Goal: Communication & Community: Connect with others

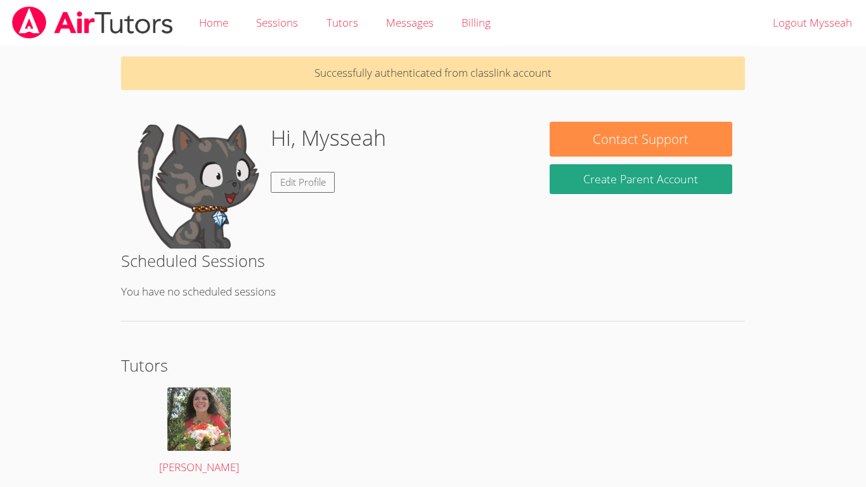
scroll to position [48, 0]
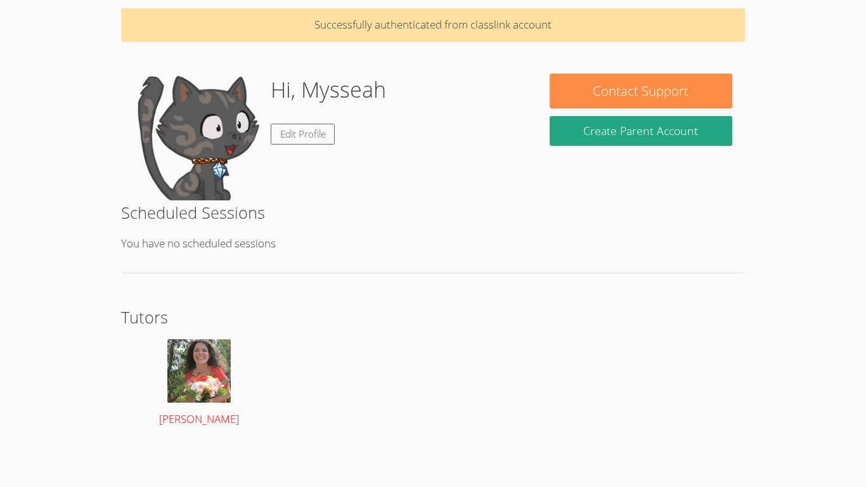
click at [192, 388] on img at bounding box center [198, 370] width 63 height 63
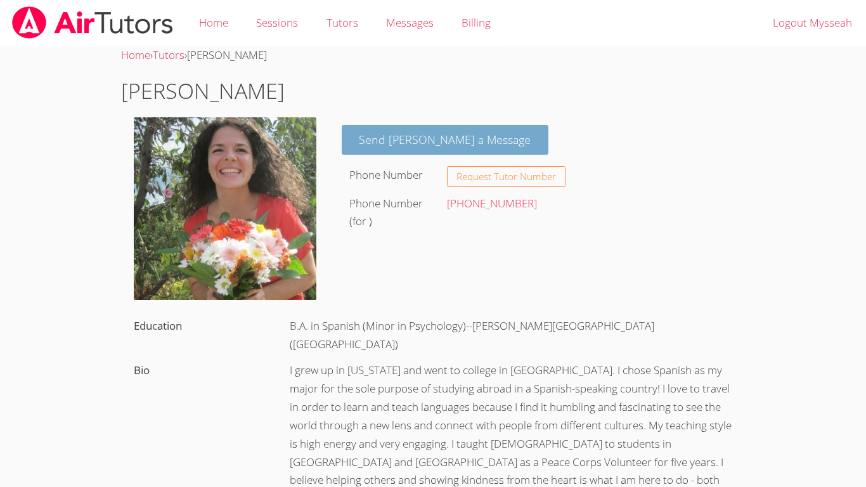
click at [435, 136] on link "Send [PERSON_NAME] a Message" at bounding box center [445, 140] width 207 height 30
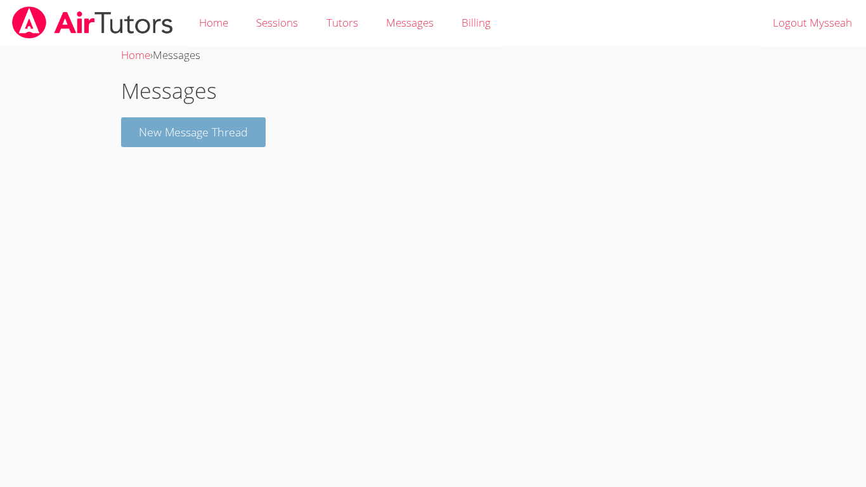
click at [241, 127] on button "New Message Thread" at bounding box center [193, 132] width 145 height 30
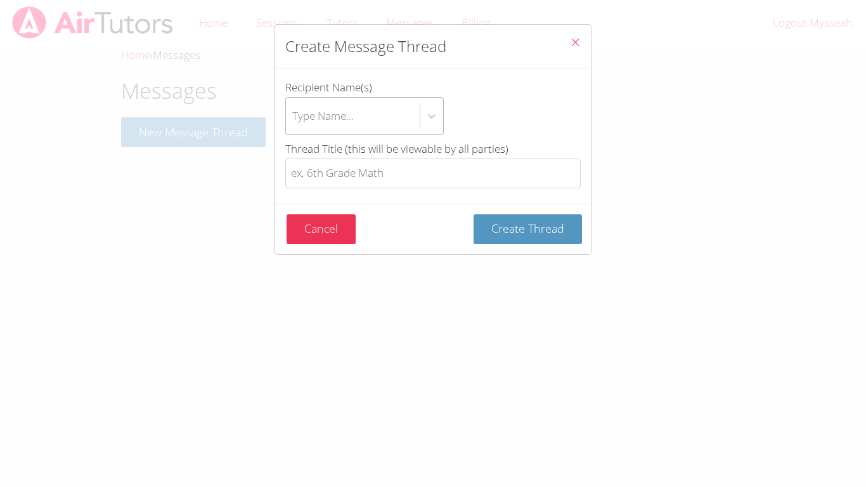
click at [354, 119] on div "Type Name..." at bounding box center [323, 116] width 62 height 18
click at [294, 119] on input "Recipient Name(s) Type Name..." at bounding box center [292, 115] width 1 height 29
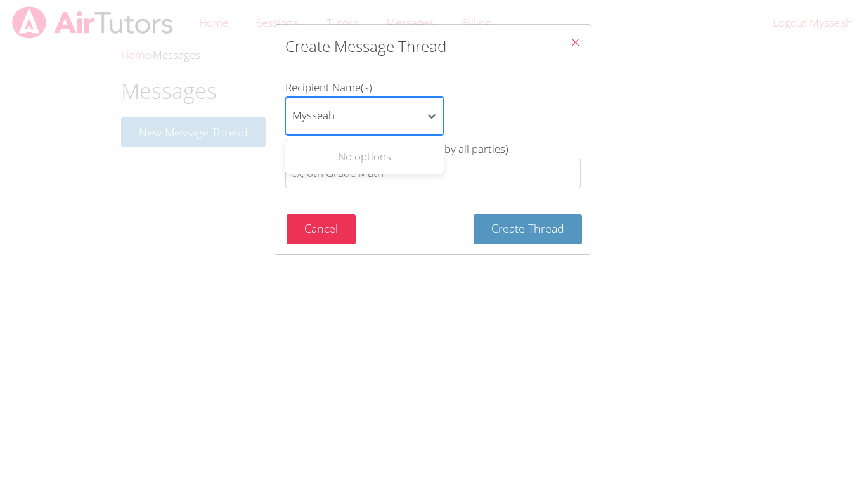
click at [409, 161] on div "No options" at bounding box center [364, 157] width 159 height 29
type input "Mysseah"
click at [474, 214] on button "Create Thread" at bounding box center [528, 229] width 108 height 30
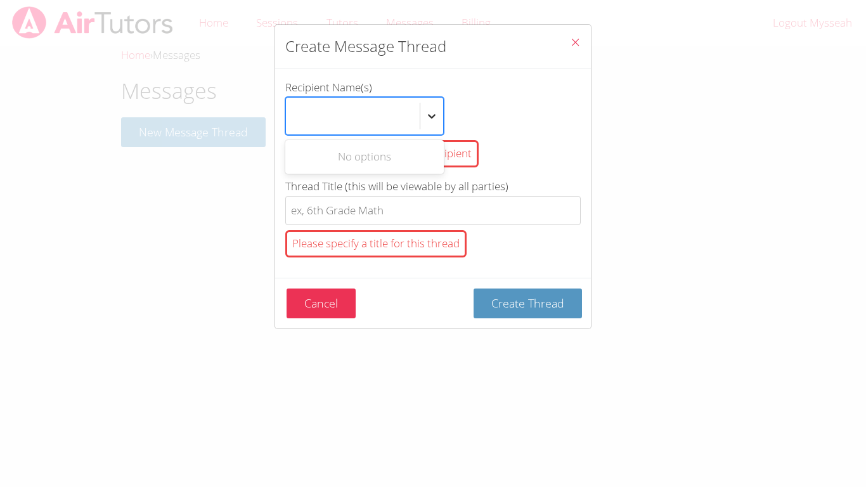
click at [430, 117] on icon "btn solid blue btn-info" at bounding box center [432, 116] width 13 height 13
click at [336, 117] on input "Recipient Name(s) Use Up and Down to choose options, press Enter to select the …" at bounding box center [314, 115] width 44 height 29
click at [430, 118] on icon "btn solid blue btn-info" at bounding box center [432, 116] width 13 height 13
click at [294, 118] on input "Recipient Name(s) Select is focused ,type to refine list, press Down to open th…" at bounding box center [292, 115] width 1 height 29
type input "Mysseah"
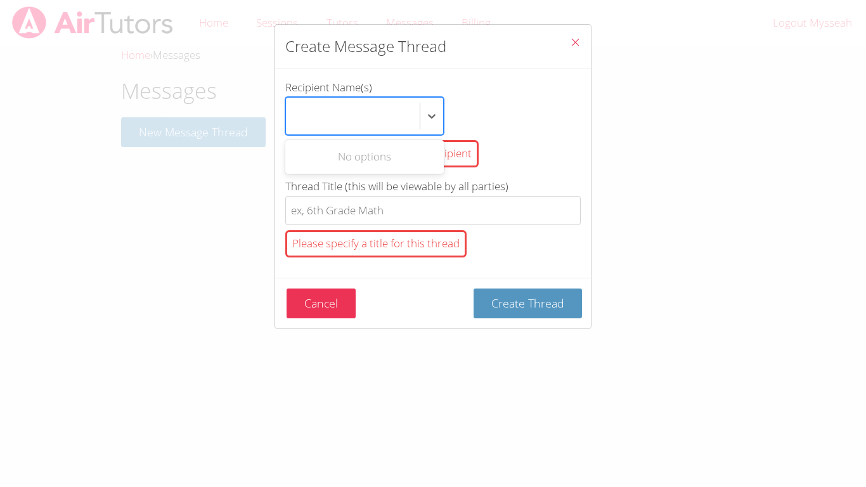
click at [492, 112] on div "Use Up and Down to choose options, press Enter to select the currently focused …" at bounding box center [433, 116] width 296 height 38
click at [336, 112] on input "Recipient Name(s) Use Up and Down to choose options, press Enter to select the …" at bounding box center [314, 115] width 44 height 29
click at [355, 115] on div "Type Name..." at bounding box center [353, 116] width 134 height 37
click at [294, 115] on input "Recipient Name(s) Select is focused ,type to refine list, press Down to open th…" at bounding box center [292, 115] width 1 height 29
type input "Mysseah"
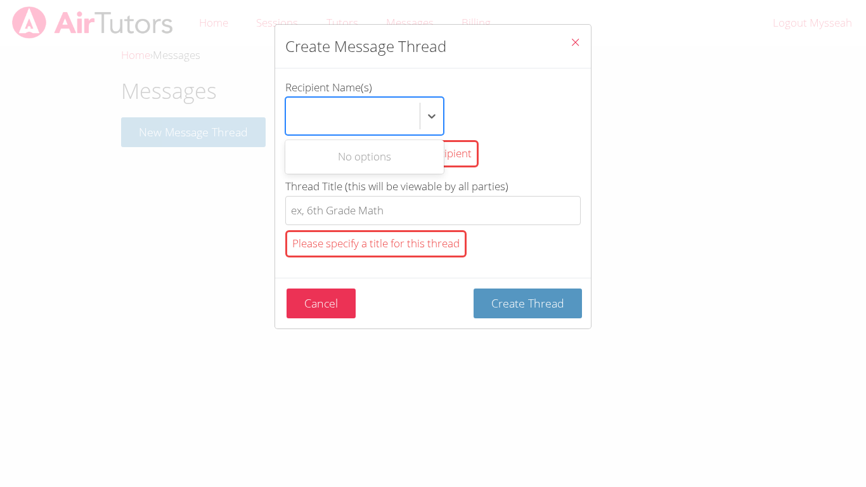
click at [470, 150] on div "You must select at least one recipient" at bounding box center [381, 153] width 193 height 27
click at [336, 131] on input "Recipient Name(s) Use Up and Down to choose options, press Enter to select the …" at bounding box center [314, 115] width 44 height 29
click at [433, 116] on icon "btn solid blue btn-info" at bounding box center [432, 116] width 8 height 4
click at [294, 116] on input "Recipient Name(s) Use Up and Down to choose options, press Enter to select the …" at bounding box center [292, 115] width 1 height 29
click at [433, 116] on icon "btn solid blue btn-info" at bounding box center [432, 116] width 8 height 4
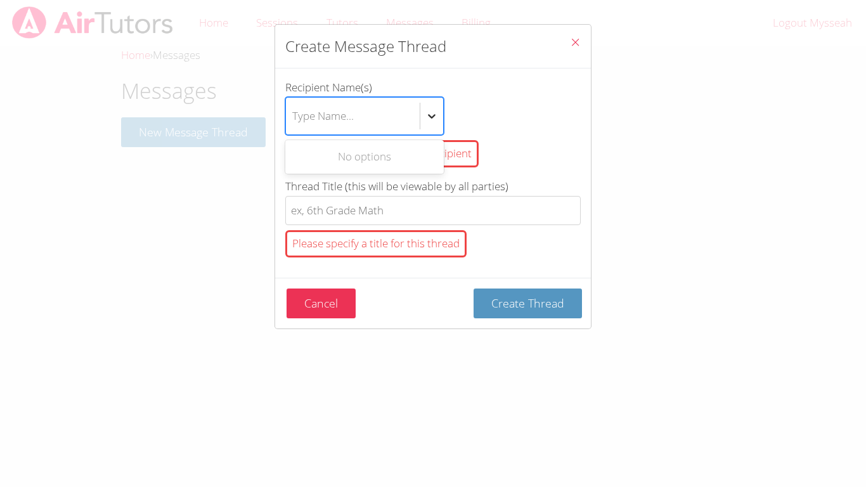
click at [294, 116] on input "Recipient Name(s) Use Up and Down to choose options, press Enter to select the …" at bounding box center [292, 115] width 1 height 29
click at [433, 116] on icon "btn solid blue btn-info" at bounding box center [432, 116] width 8 height 4
click at [294, 116] on input "Recipient Name(s) Use Up and Down to choose options, press Enter to select the …" at bounding box center [292, 115] width 1 height 29
click at [414, 150] on div "No options" at bounding box center [364, 157] width 159 height 29
click at [439, 115] on div "btn solid blue btn-info" at bounding box center [432, 116] width 23 height 23
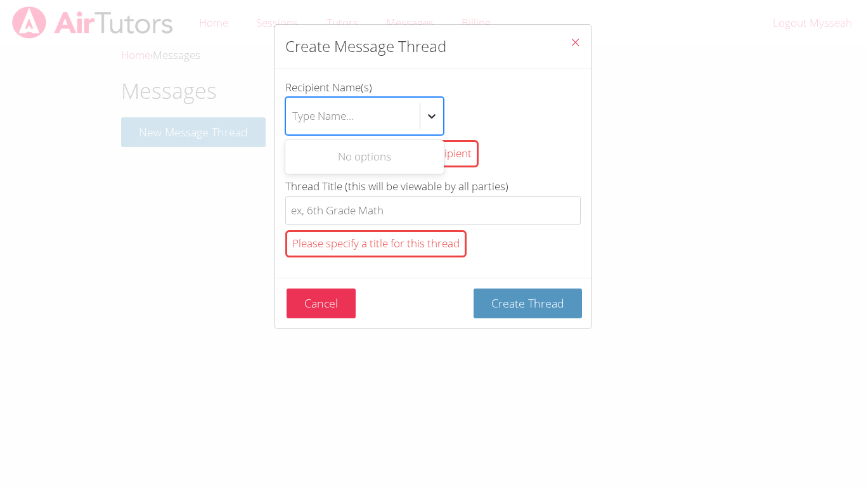
click at [294, 115] on input "Recipient Name(s) Use Up and Down to choose options, press Enter to select the …" at bounding box center [292, 115] width 1 height 29
type input "Mysseah"
click at [415, 154] on div "No options" at bounding box center [364, 157] width 159 height 29
click at [414, 148] on div "No options" at bounding box center [364, 157] width 159 height 29
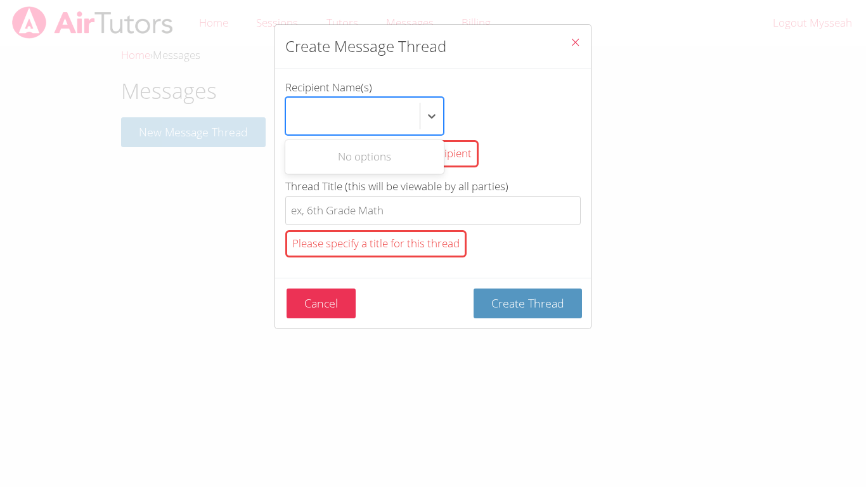
click at [392, 116] on div "Mysseah" at bounding box center [353, 116] width 134 height 37
click at [336, 116] on input "Recipient Name(s) Use Up and Down to choose options, press Enter to select the …" at bounding box center [314, 115] width 44 height 29
click at [392, 116] on div "Type Name..." at bounding box center [353, 116] width 134 height 37
click at [294, 116] on input "Recipient Name(s) Select is focused ,type to refine list, press Down to open th…" at bounding box center [292, 115] width 1 height 29
type input "Mysseah"
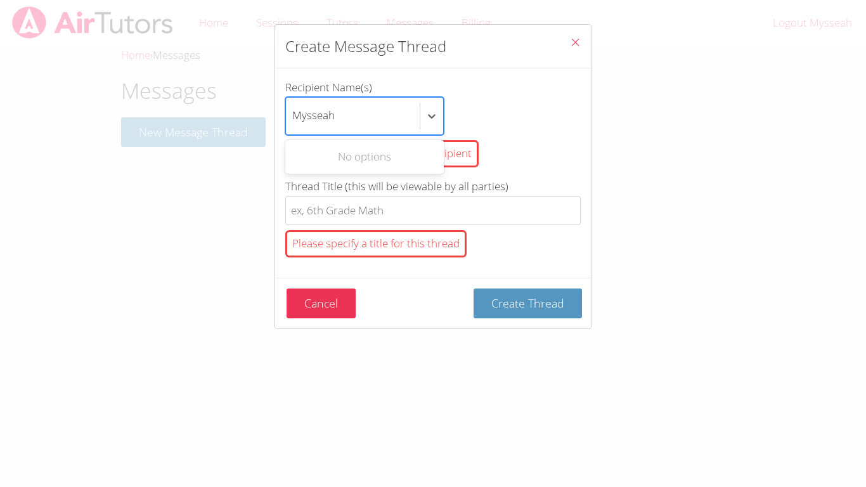
click at [474, 289] on button "Create Thread" at bounding box center [528, 304] width 108 height 30
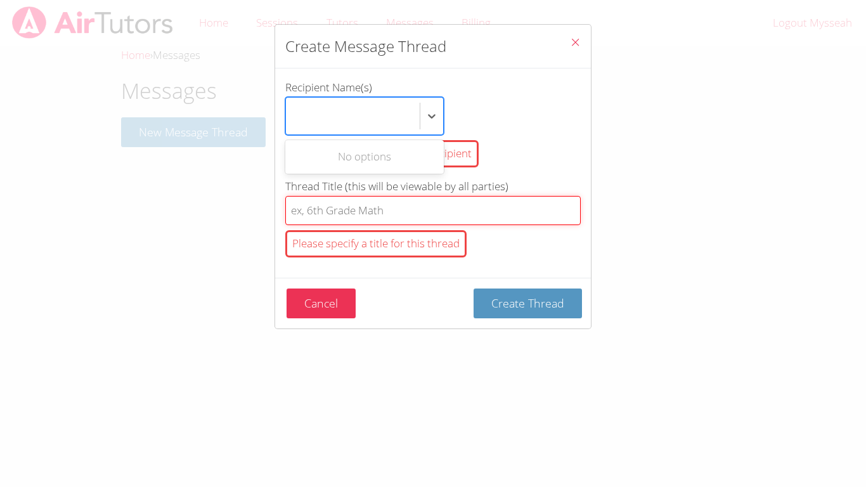
click at [455, 217] on input "Thread Title (this will be viewable by all parties) Please specify a title for …" at bounding box center [433, 211] width 296 height 30
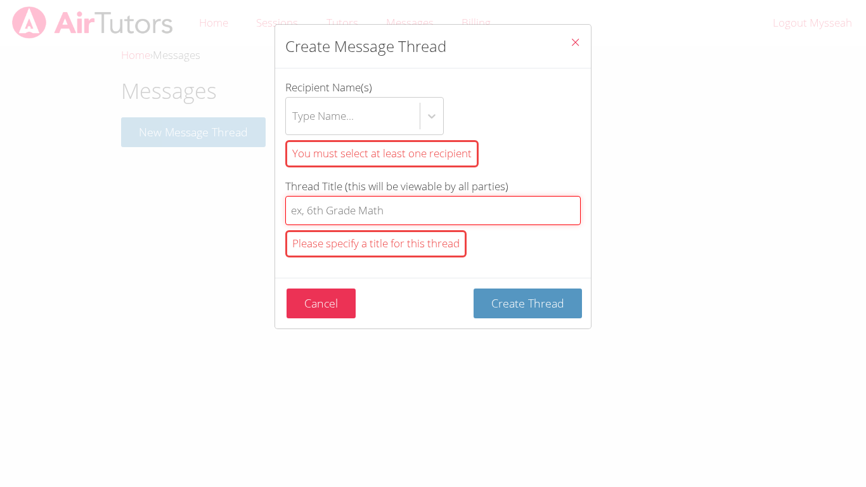
click at [474, 289] on button "Create Thread" at bounding box center [528, 304] width 108 height 30
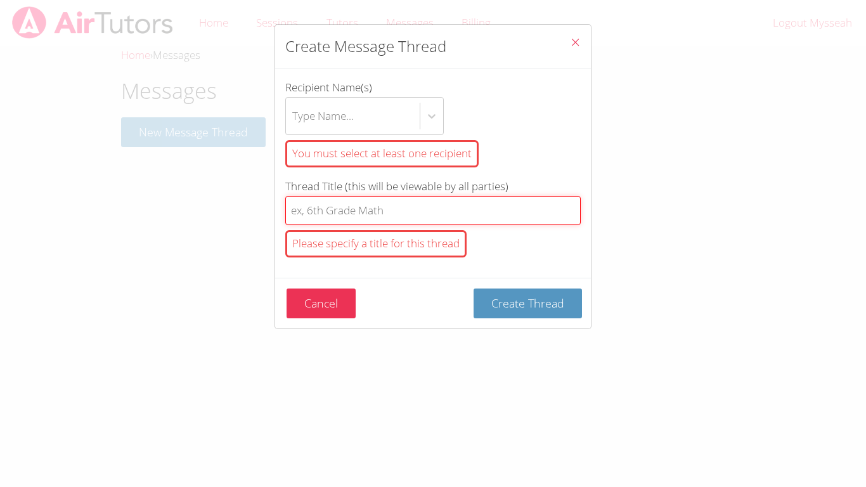
click at [474, 289] on button "Create Thread" at bounding box center [528, 304] width 108 height 30
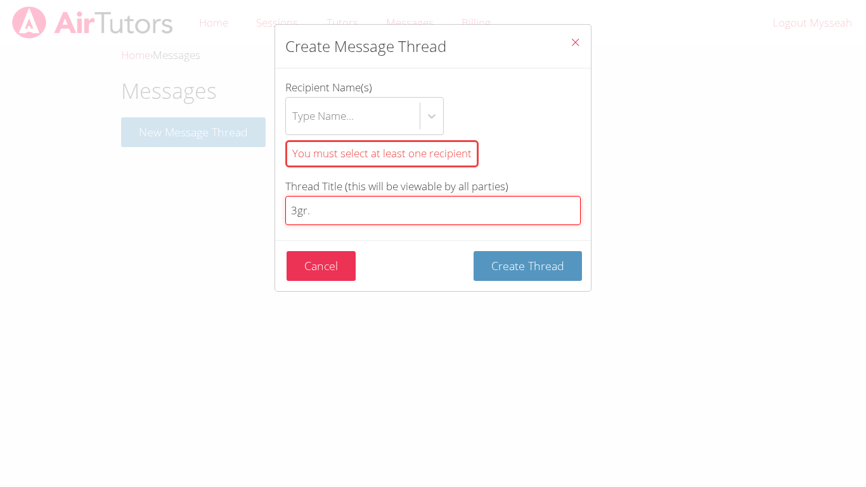
type input "3gr."
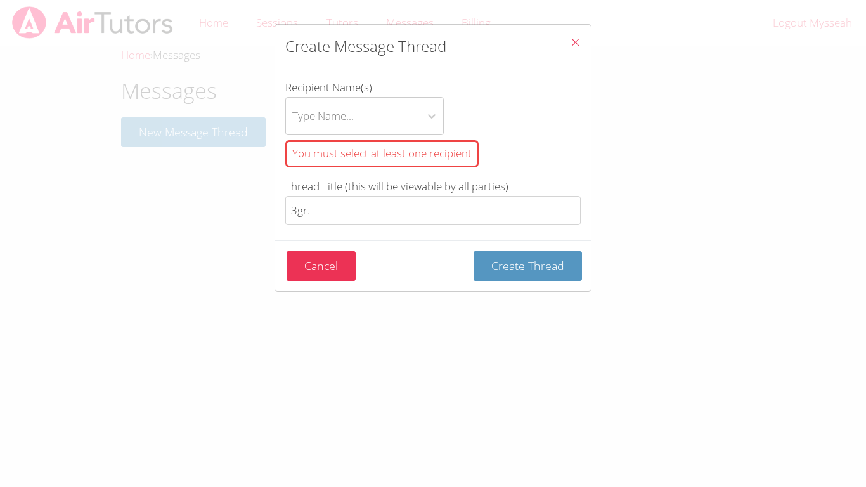
click at [432, 149] on div "You must select at least one recipient" at bounding box center [381, 153] width 193 height 27
click at [294, 131] on input "Recipient Name(s) Type Name... You must select at least one recipient" at bounding box center [292, 115] width 1 height 29
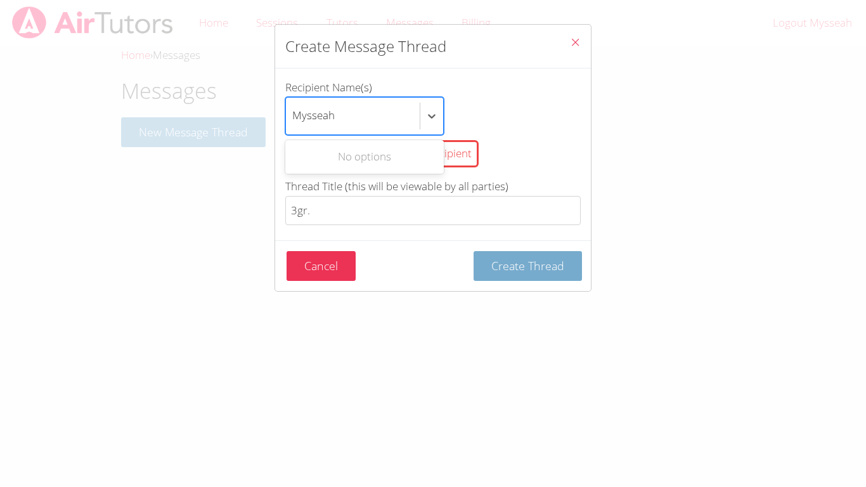
type input "Mysseah"
click at [533, 267] on span "Create Thread" at bounding box center [528, 265] width 73 height 15
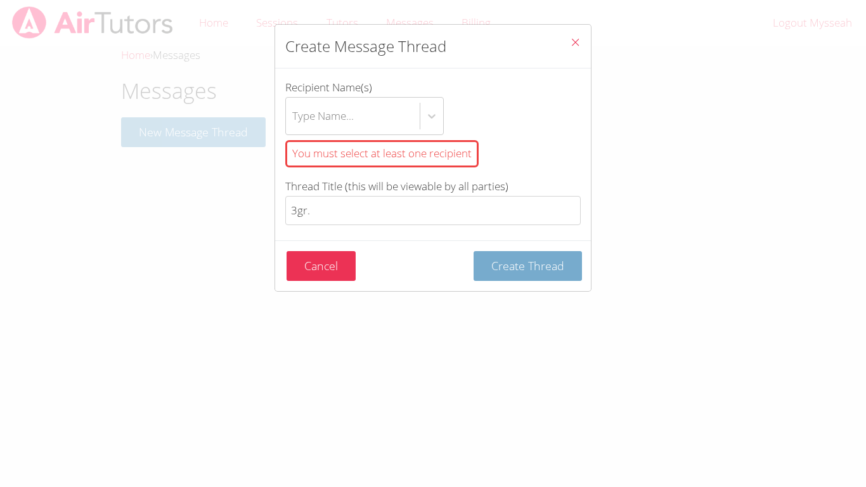
click at [533, 267] on span "Create Thread" at bounding box center [528, 265] width 73 height 15
click at [575, 45] on icon "Close" at bounding box center [575, 42] width 11 height 11
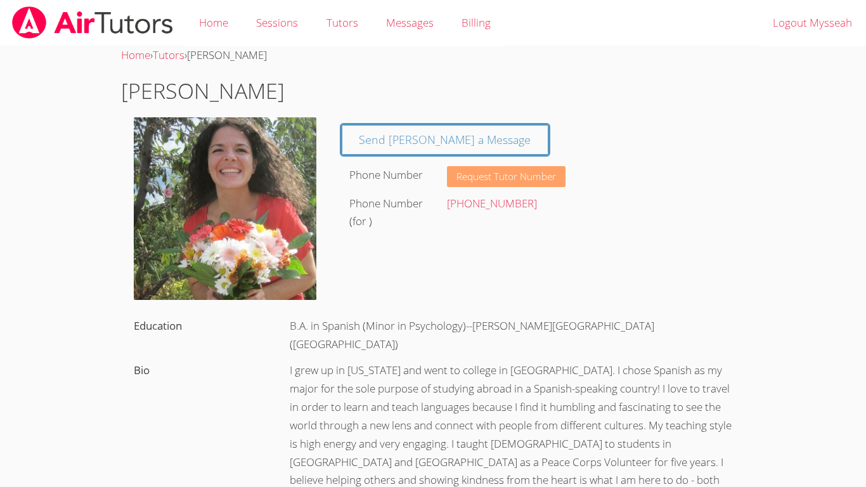
click at [481, 184] on button "Request Tutor Number" at bounding box center [506, 176] width 119 height 21
